Goal: Transaction & Acquisition: Purchase product/service

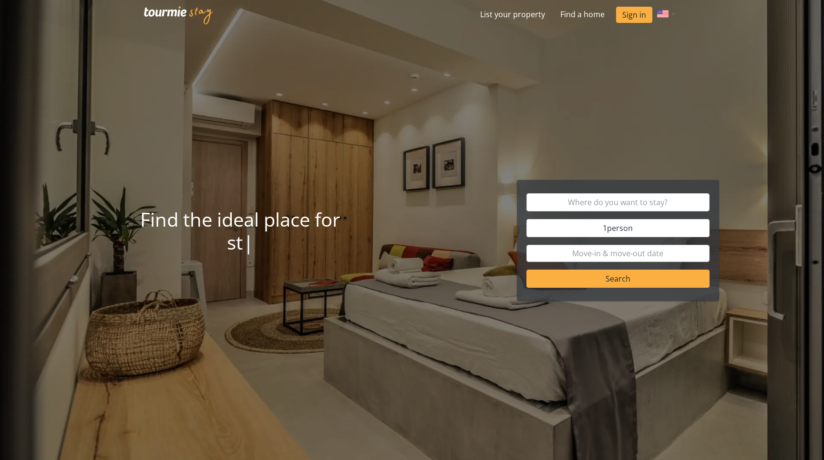
click at [671, 13] on span at bounding box center [674, 13] width 12 height 11
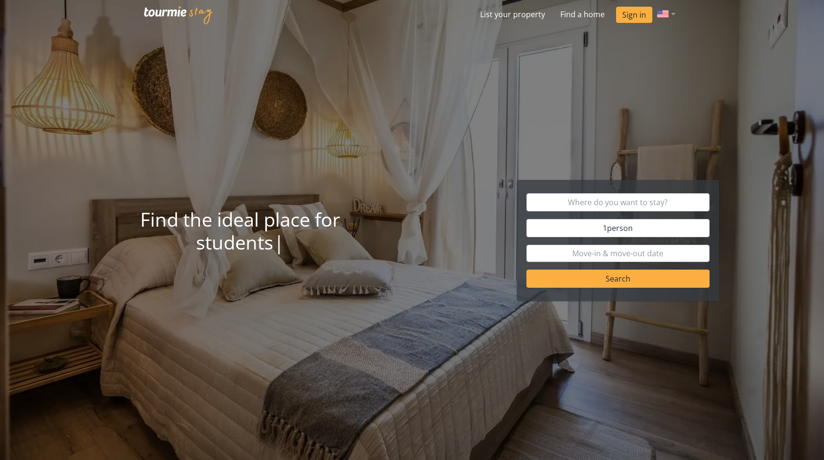
click at [727, 113] on div at bounding box center [412, 230] width 824 height 460
click at [587, 204] on input "text" at bounding box center [618, 202] width 184 height 18
click at [593, 286] on button "Search" at bounding box center [618, 278] width 184 height 18
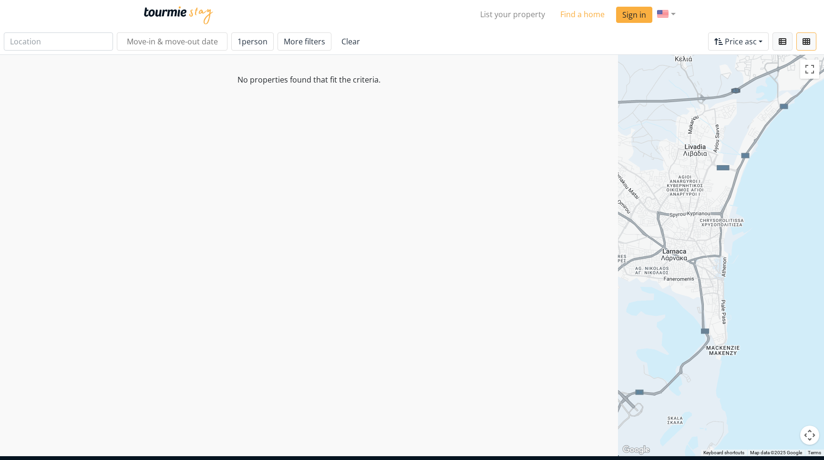
click at [580, 15] on link "Find a home" at bounding box center [582, 14] width 60 height 19
click at [584, 15] on link "Find a home" at bounding box center [582, 14] width 60 height 19
click at [68, 47] on input "text" at bounding box center [58, 41] width 109 height 18
type input "[GEOGRAPHIC_DATA]"
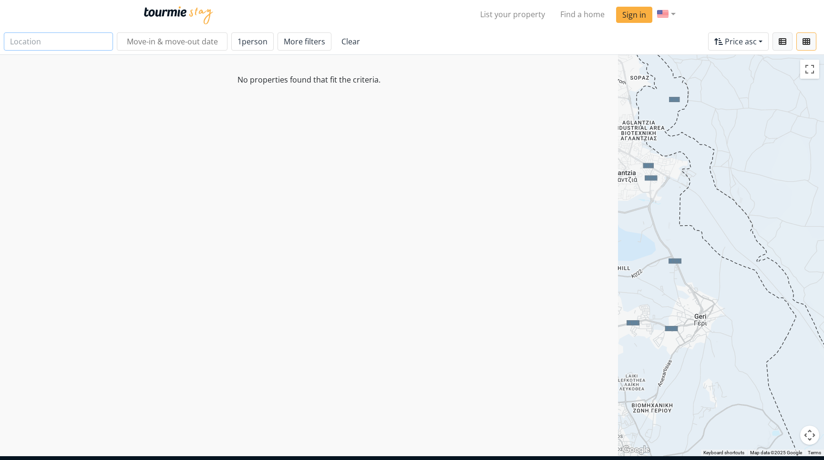
click at [21, 33] on input "text" at bounding box center [58, 41] width 109 height 18
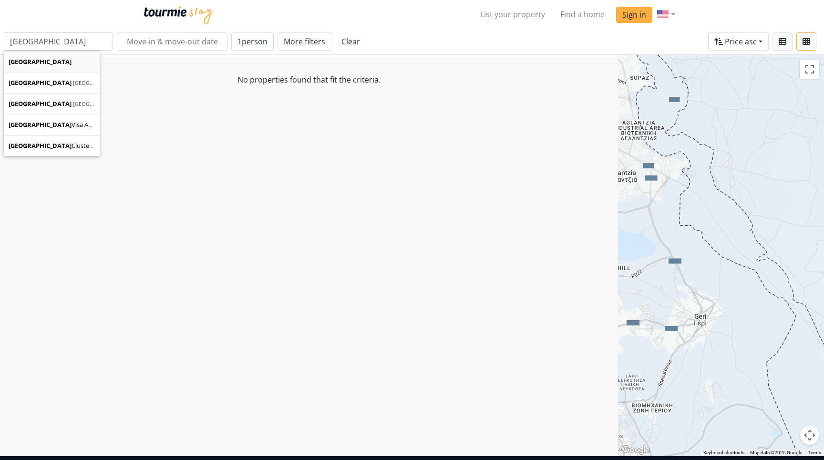
type input "[GEOGRAPHIC_DATA]"
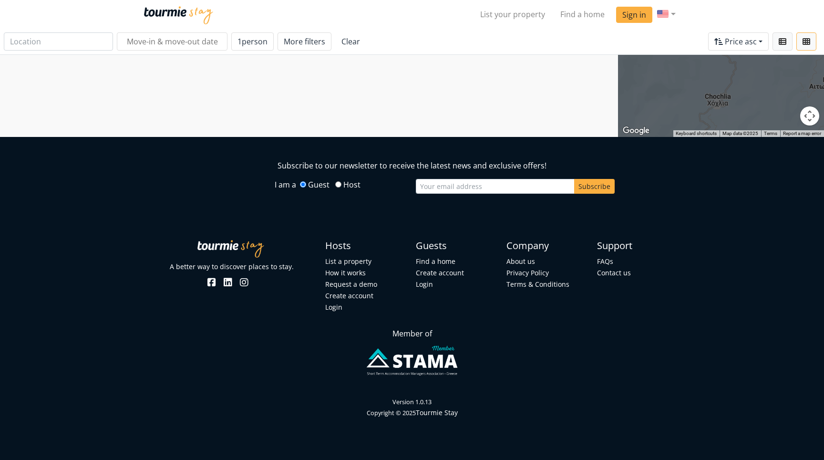
scroll to position [319, 0]
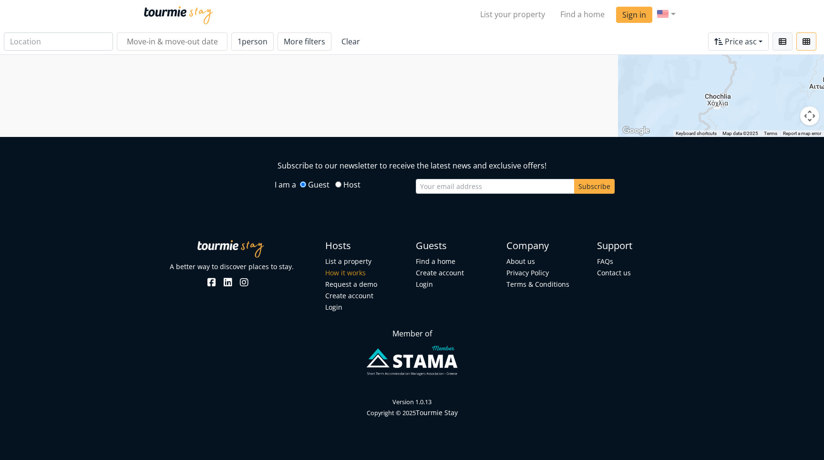
click at [356, 273] on link "How it works" at bounding box center [345, 272] width 41 height 9
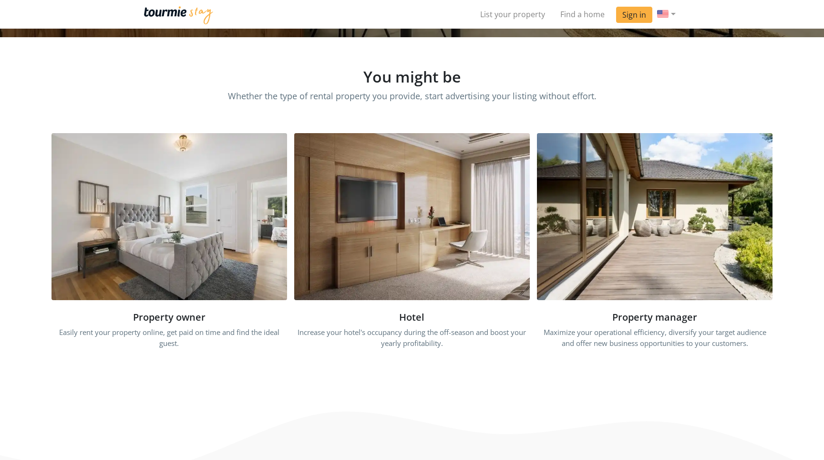
scroll to position [227, 0]
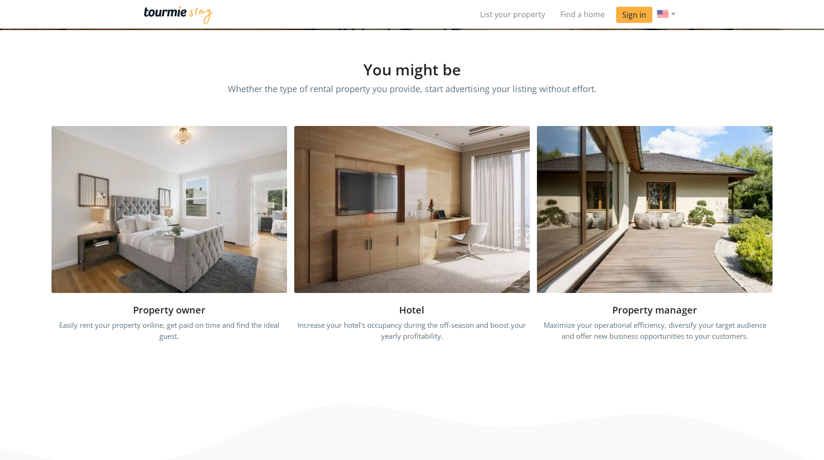
click at [608, 266] on img at bounding box center [654, 209] width 235 height 167
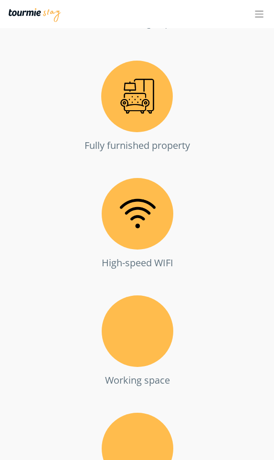
scroll to position [2171, 0]
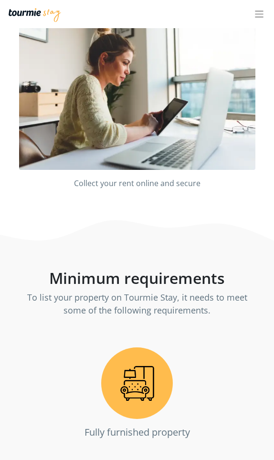
drag, startPoint x: 103, startPoint y: 201, endPoint x: 115, endPoint y: 198, distance: 11.7
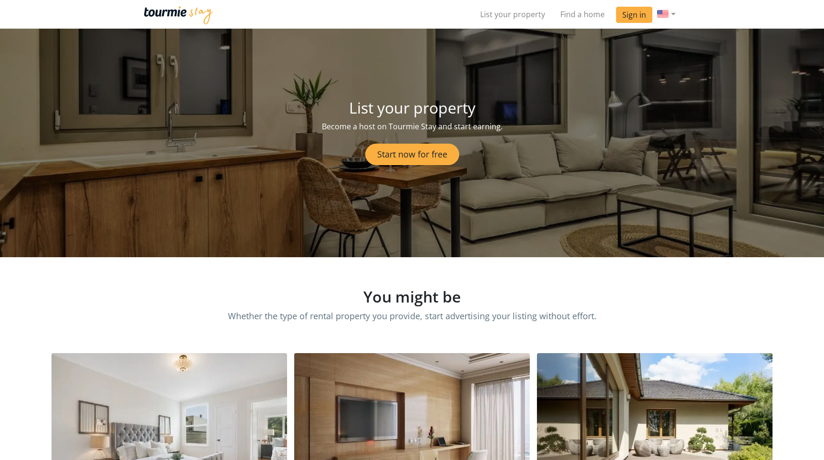
scroll to position [0, 0]
click at [511, 17] on link "List your property" at bounding box center [512, 14] width 80 height 19
